Goal: Obtain resource: Download file/media

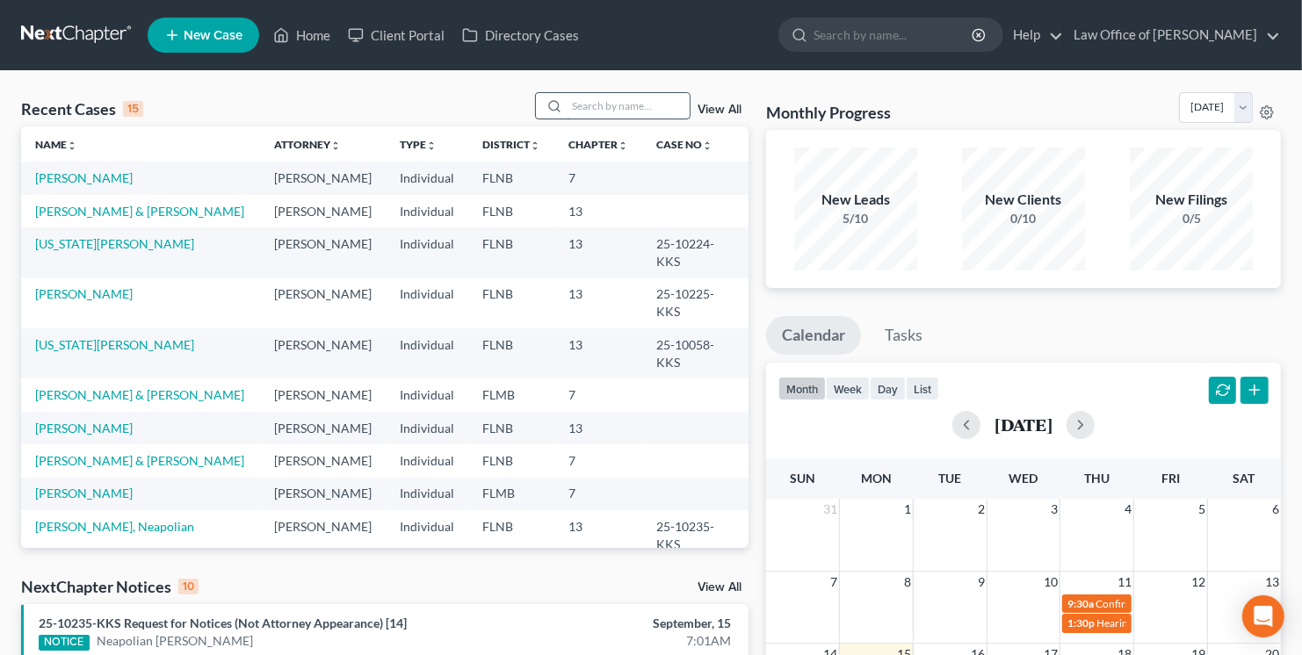
click at [628, 110] on input "search" at bounding box center [628, 105] width 123 height 25
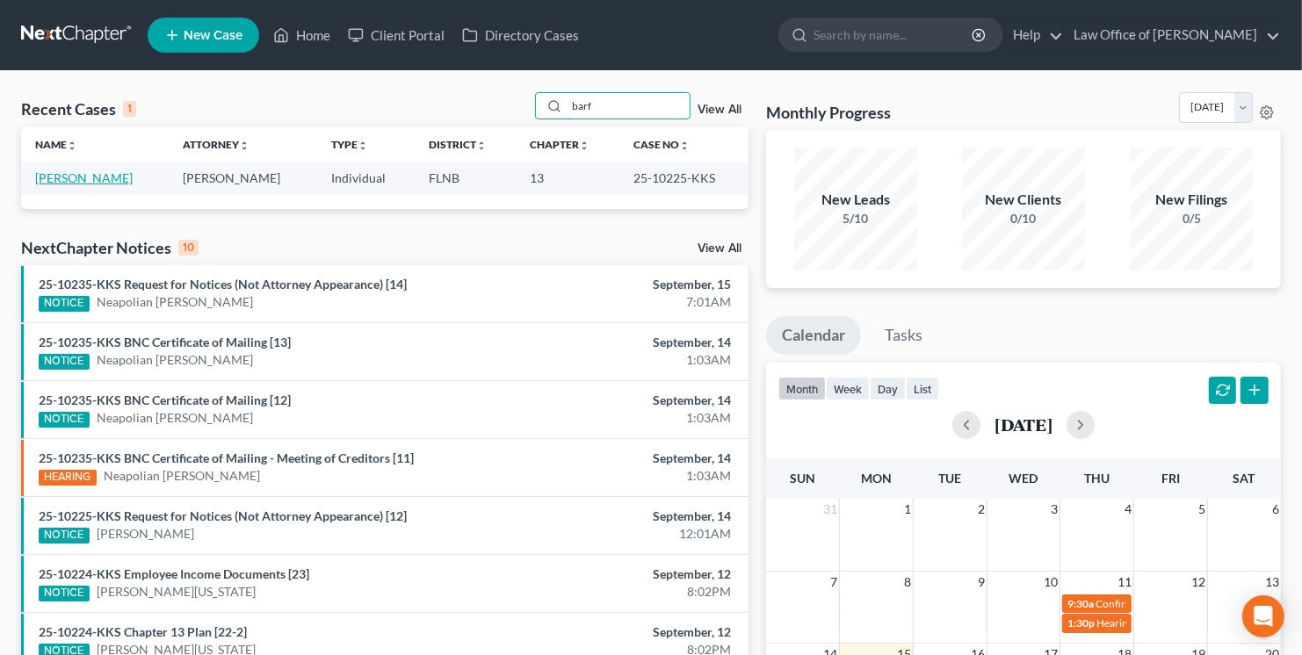
type input "barf"
click at [92, 179] on link "[PERSON_NAME]" at bounding box center [84, 177] width 98 height 15
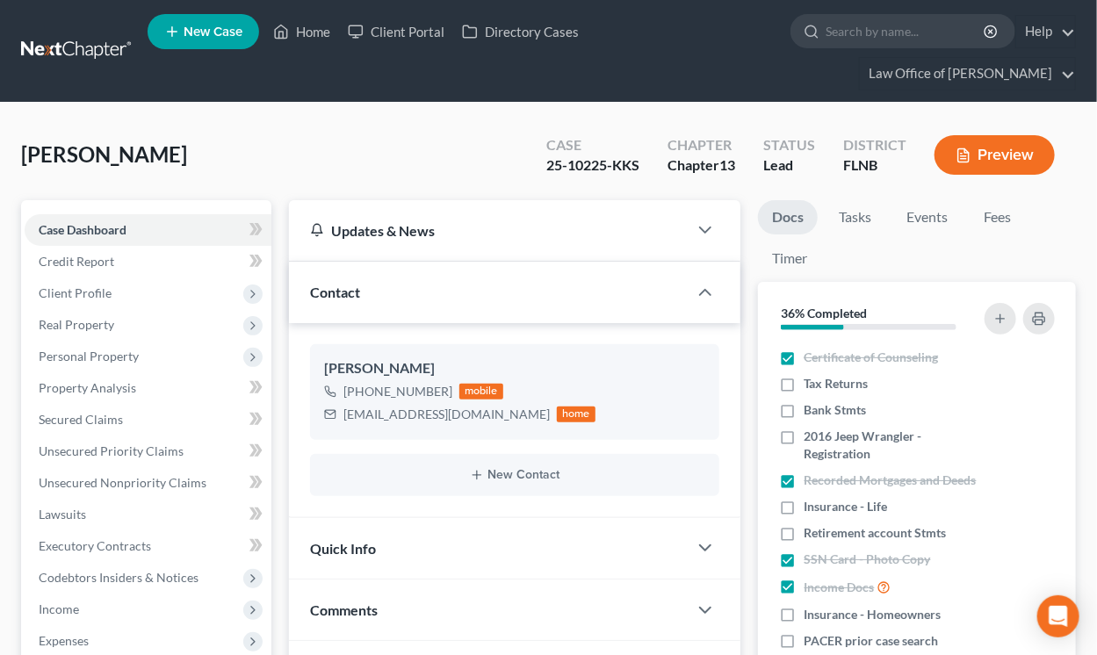
scroll to position [69, 0]
click at [97, 611] on span "Income" at bounding box center [148, 610] width 247 height 32
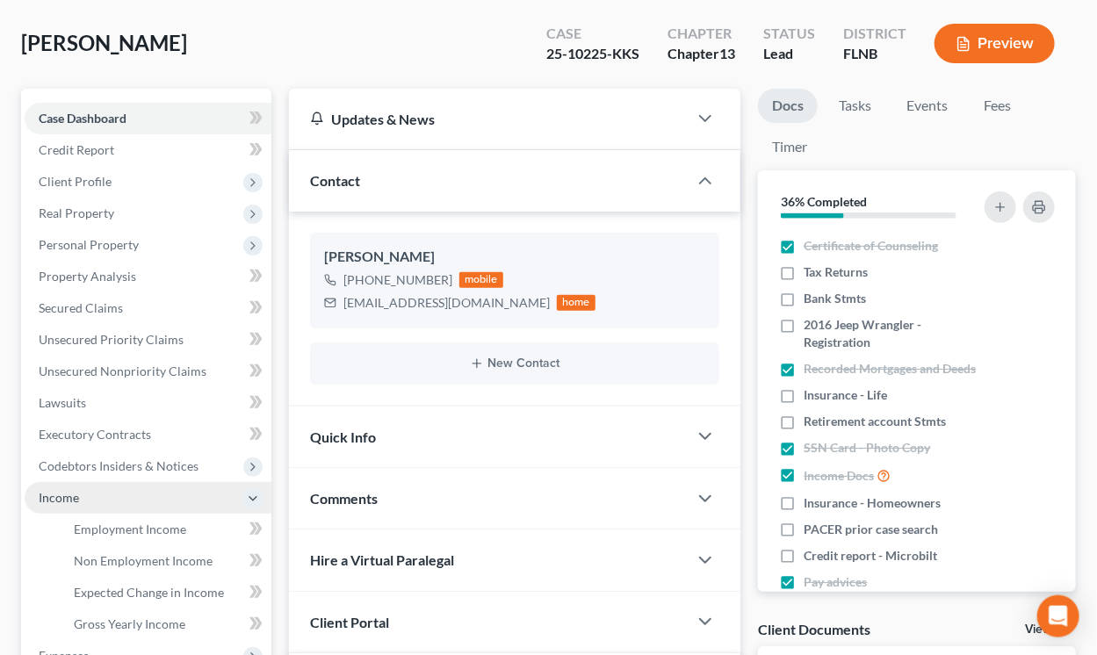
scroll to position [193, 0]
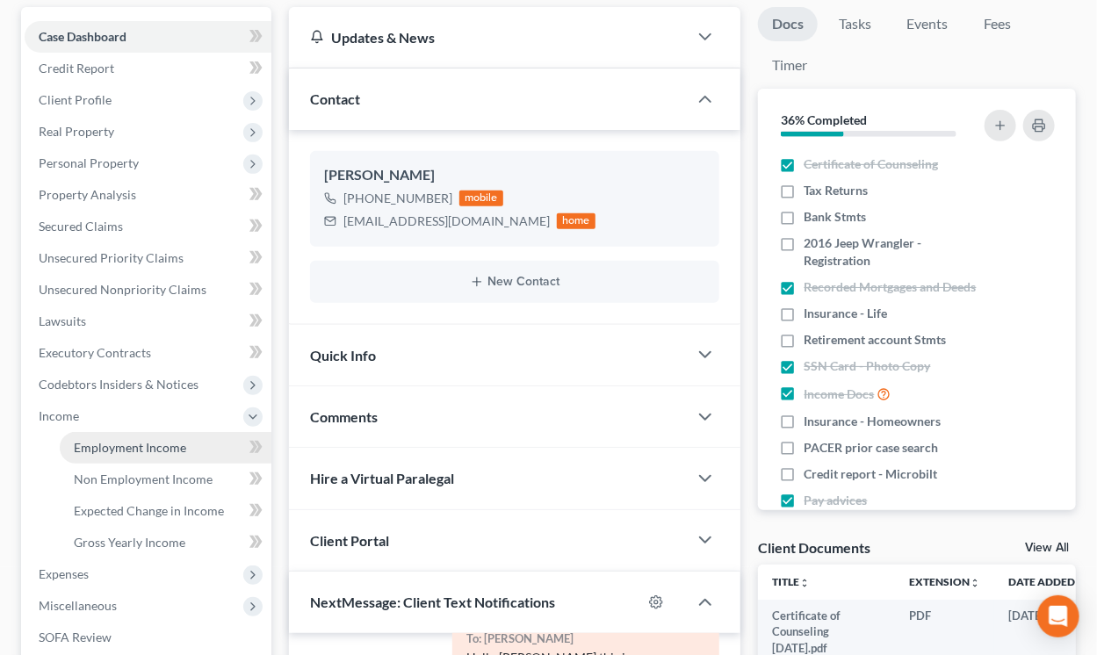
click at [144, 451] on span "Employment Income" at bounding box center [130, 447] width 112 height 15
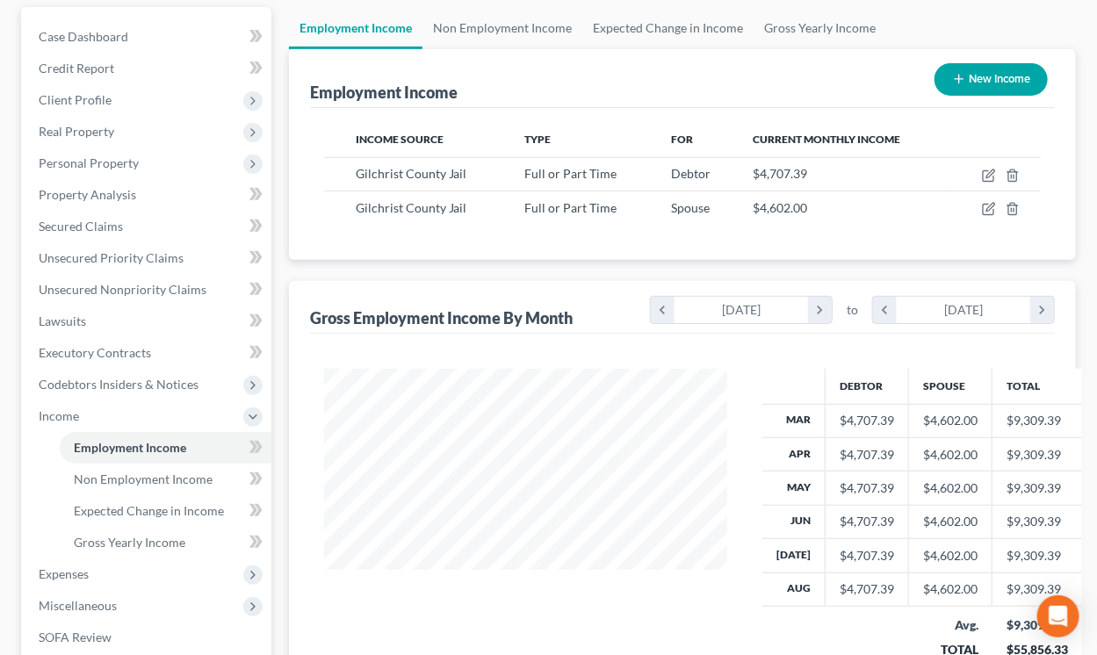
scroll to position [465, 0]
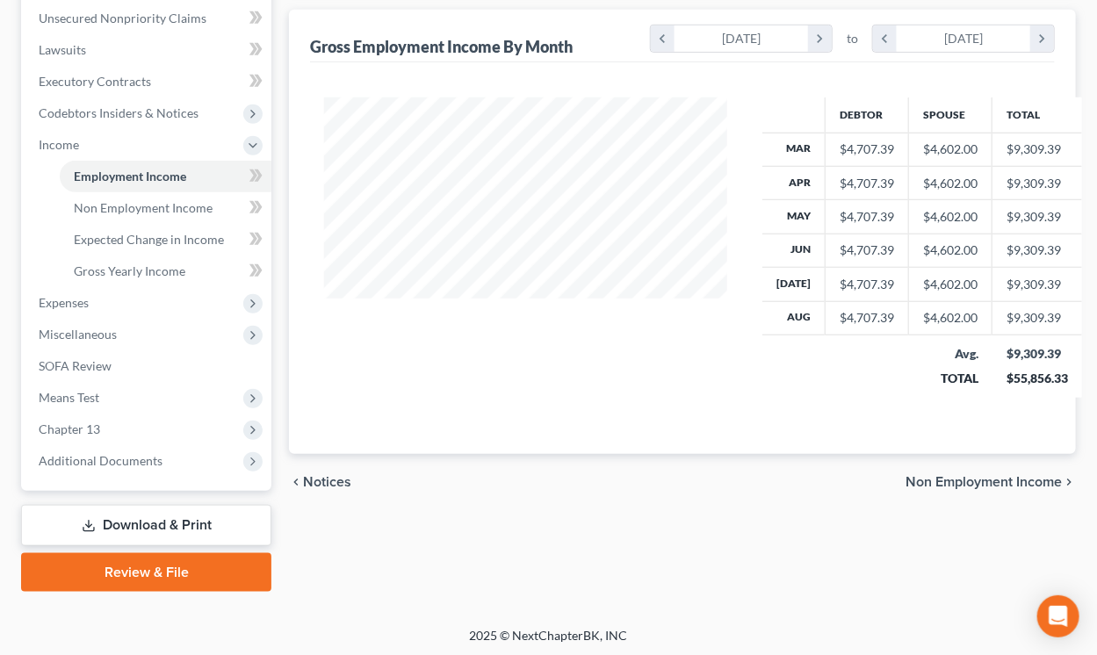
click at [129, 519] on link "Download & Print" at bounding box center [146, 525] width 250 height 41
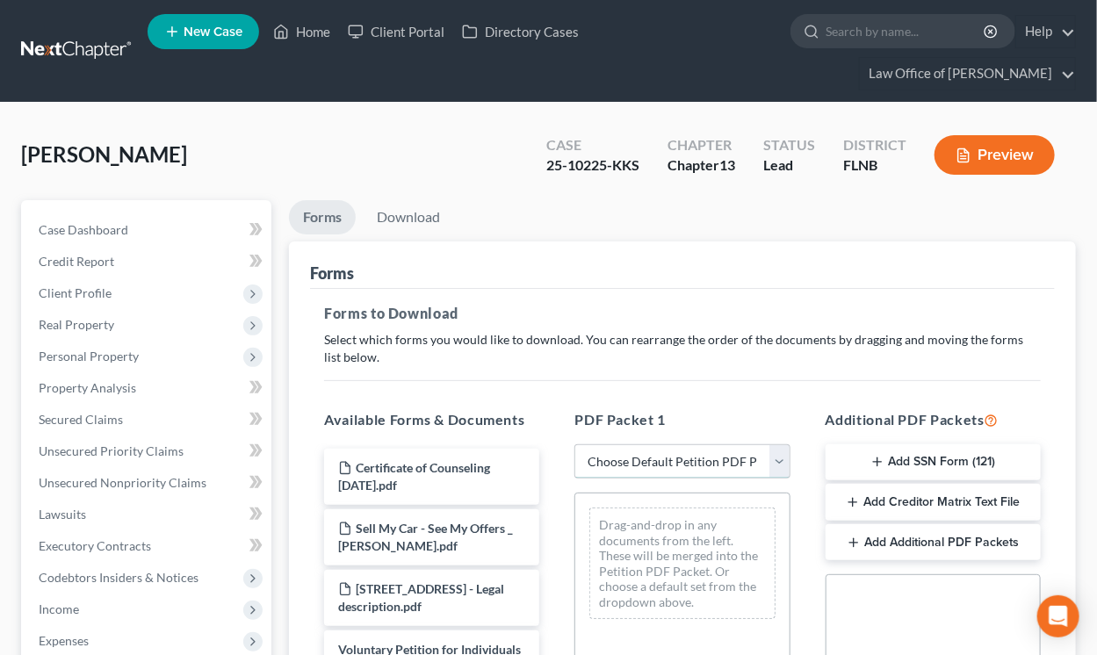
select select "10"
click option "All remaining schedules & statements" at bounding box center [0, 0] width 0 height 0
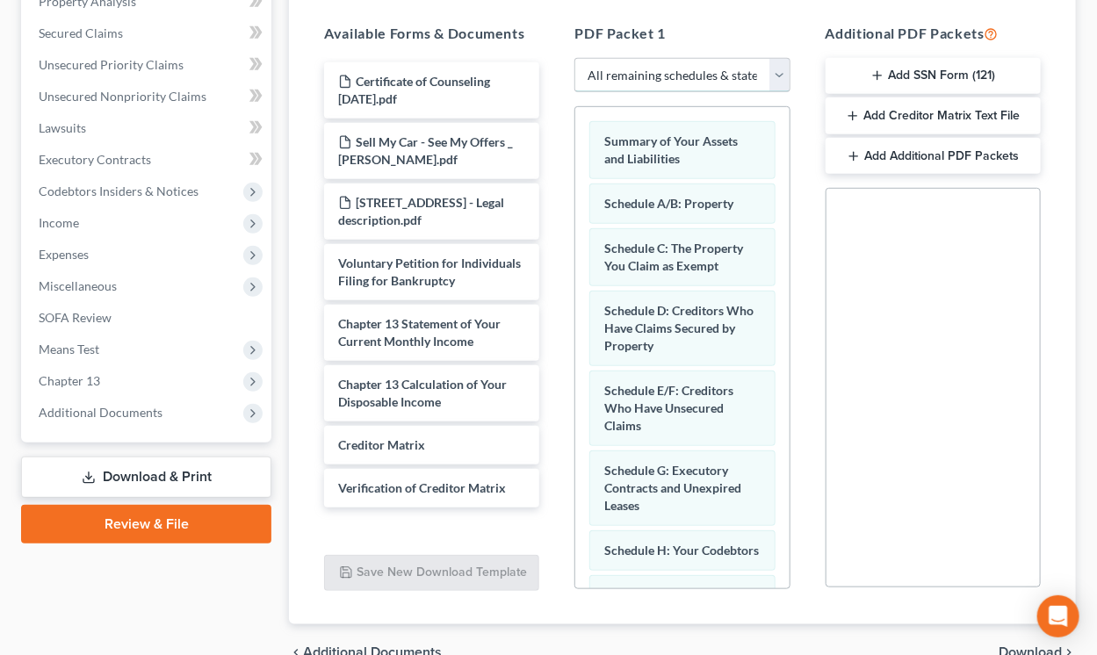
scroll to position [477, 0]
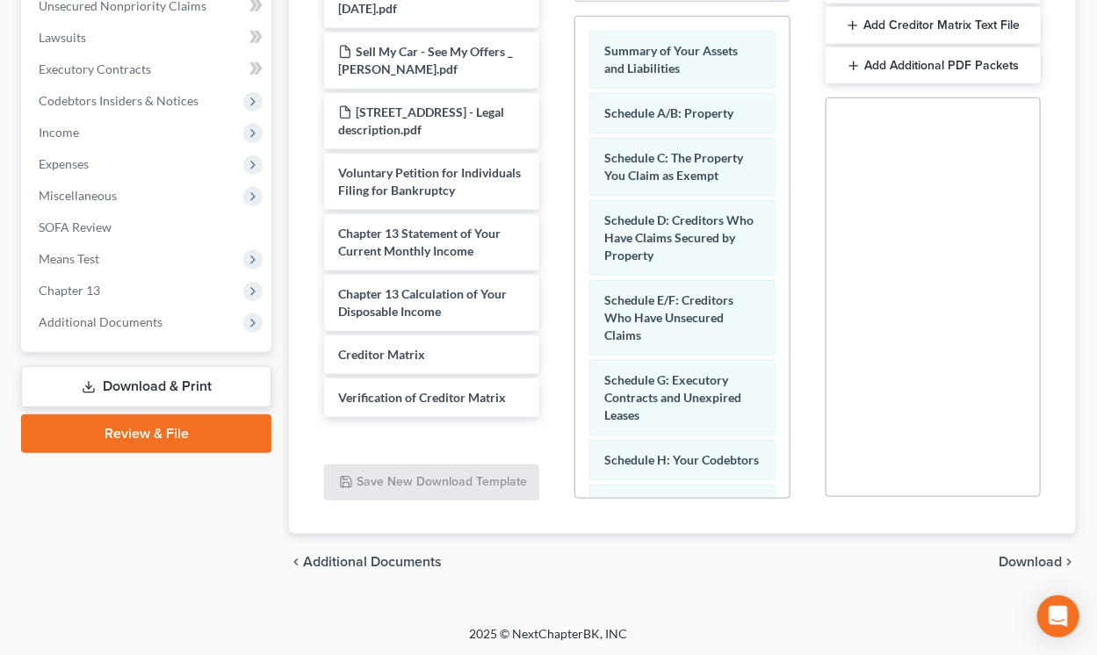
click at [1019, 563] on span "Download" at bounding box center [1030, 562] width 63 height 14
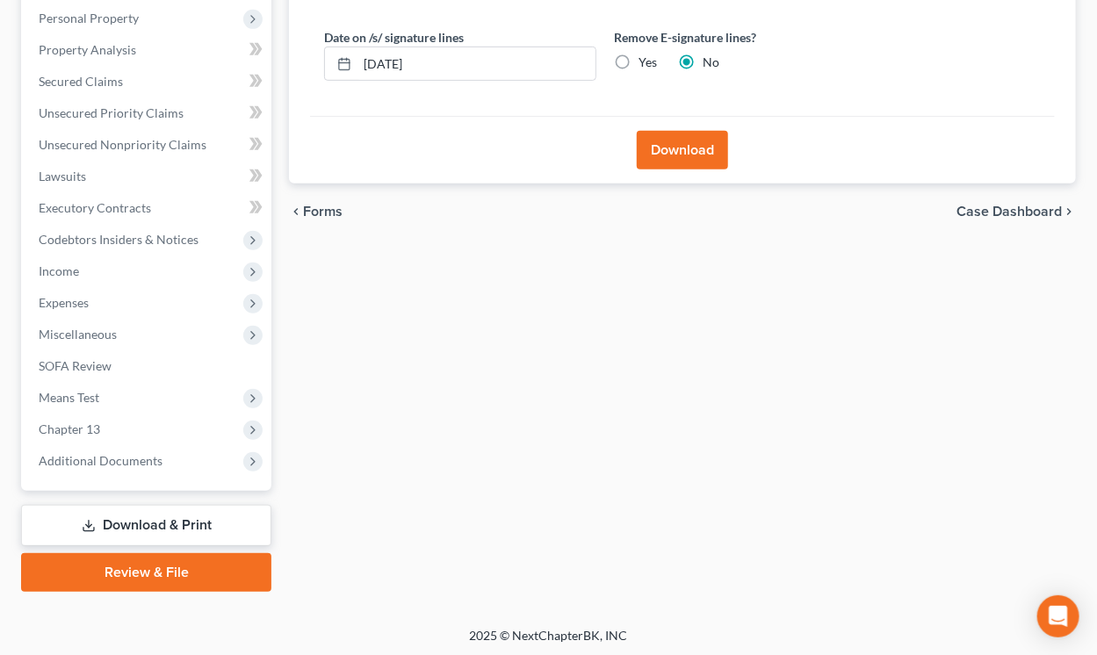
click at [639, 58] on label "Yes" at bounding box center [648, 63] width 18 height 18
click at [646, 58] on input "Yes" at bounding box center [651, 59] width 11 height 11
radio input "true"
radio input "false"
click at [672, 150] on button "Download" at bounding box center [682, 150] width 91 height 39
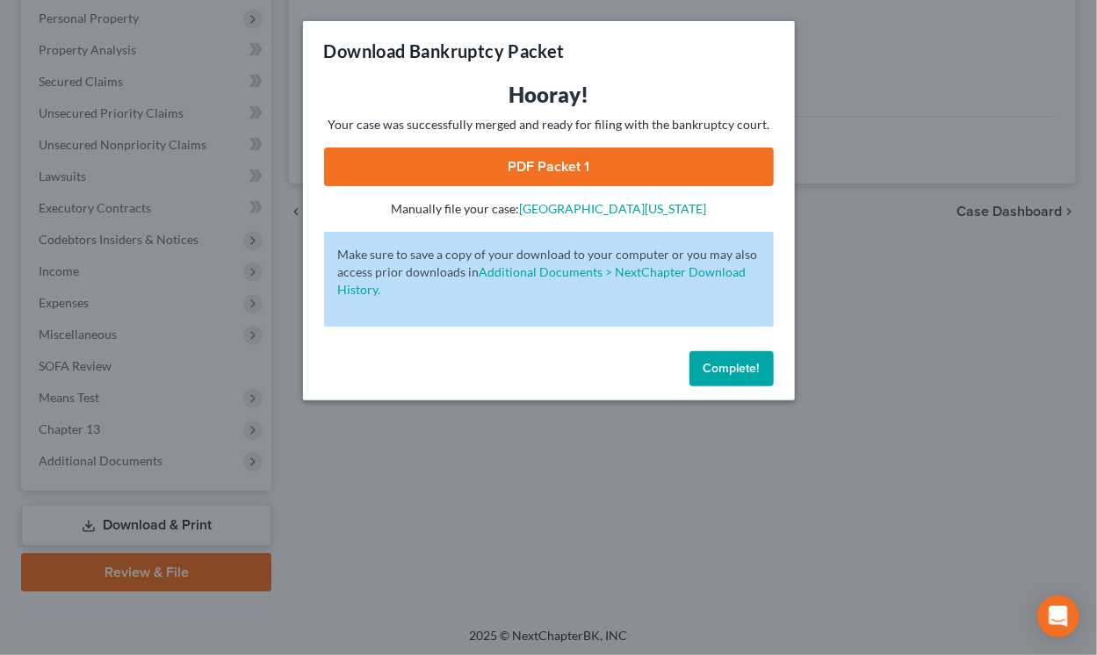
click at [521, 174] on link "PDF Packet 1" at bounding box center [549, 167] width 450 height 39
click at [754, 368] on span "Complete!" at bounding box center [732, 368] width 56 height 15
